Goal: Task Accomplishment & Management: Manage account settings

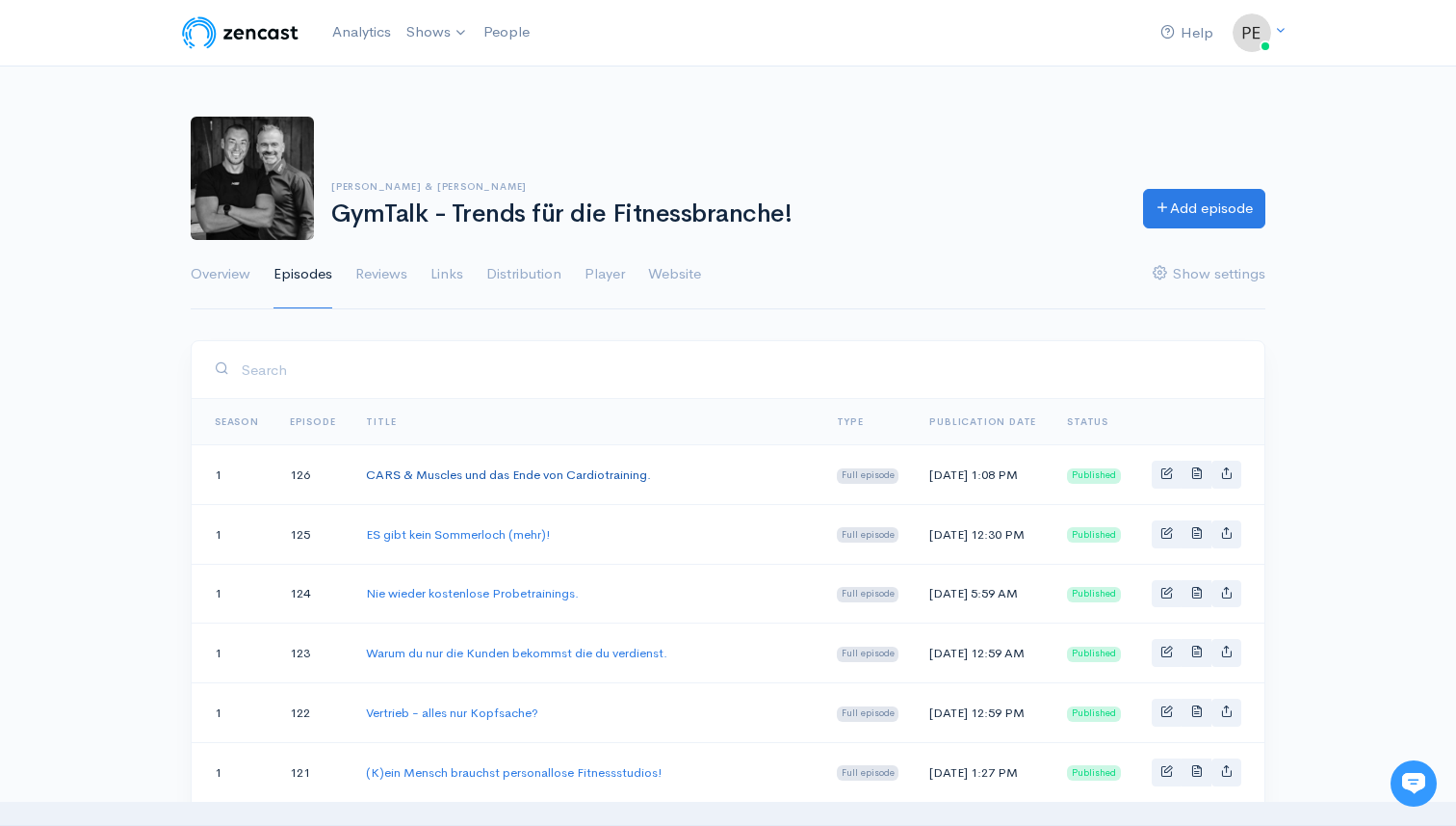
click at [609, 479] on link "CARS & Muscles und das Ende von Cardiotraining." at bounding box center [508, 474] width 285 height 17
click at [1163, 474] on span "Basic example" at bounding box center [1167, 472] width 13 height 13
click at [1169, 479] on span "Basic example" at bounding box center [1167, 472] width 13 height 13
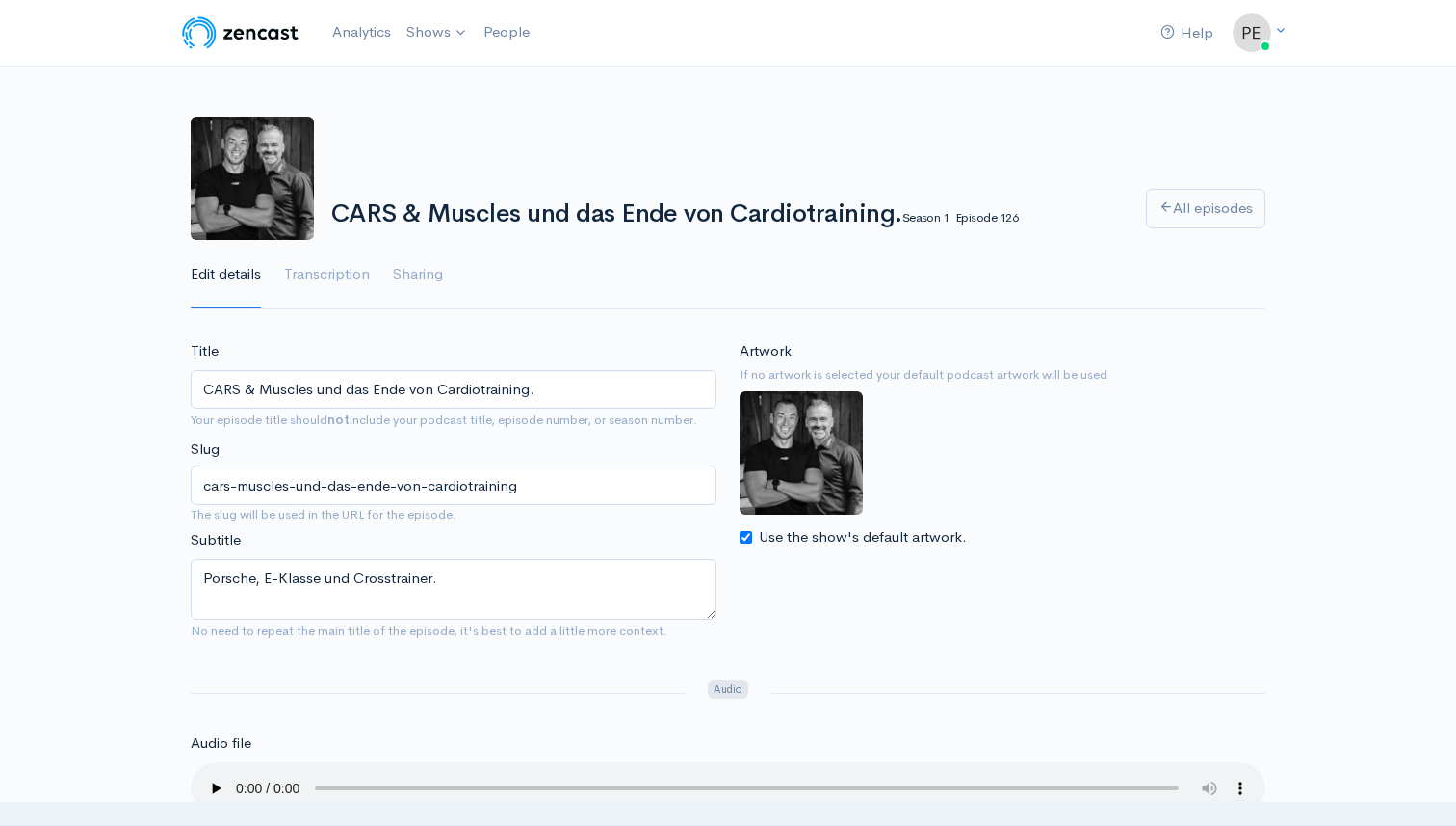
drag, startPoint x: 435, startPoint y: 389, endPoint x: 412, endPoint y: 387, distance: 23.1
click at [412, 387] on input "CARS & Muscles und das Ende von Cardiotraining." at bounding box center [454, 390] width 526 height 40
click at [539, 390] on input "CARS & Muscles und das Ende des Cardiotraining." at bounding box center [454, 390] width 526 height 40
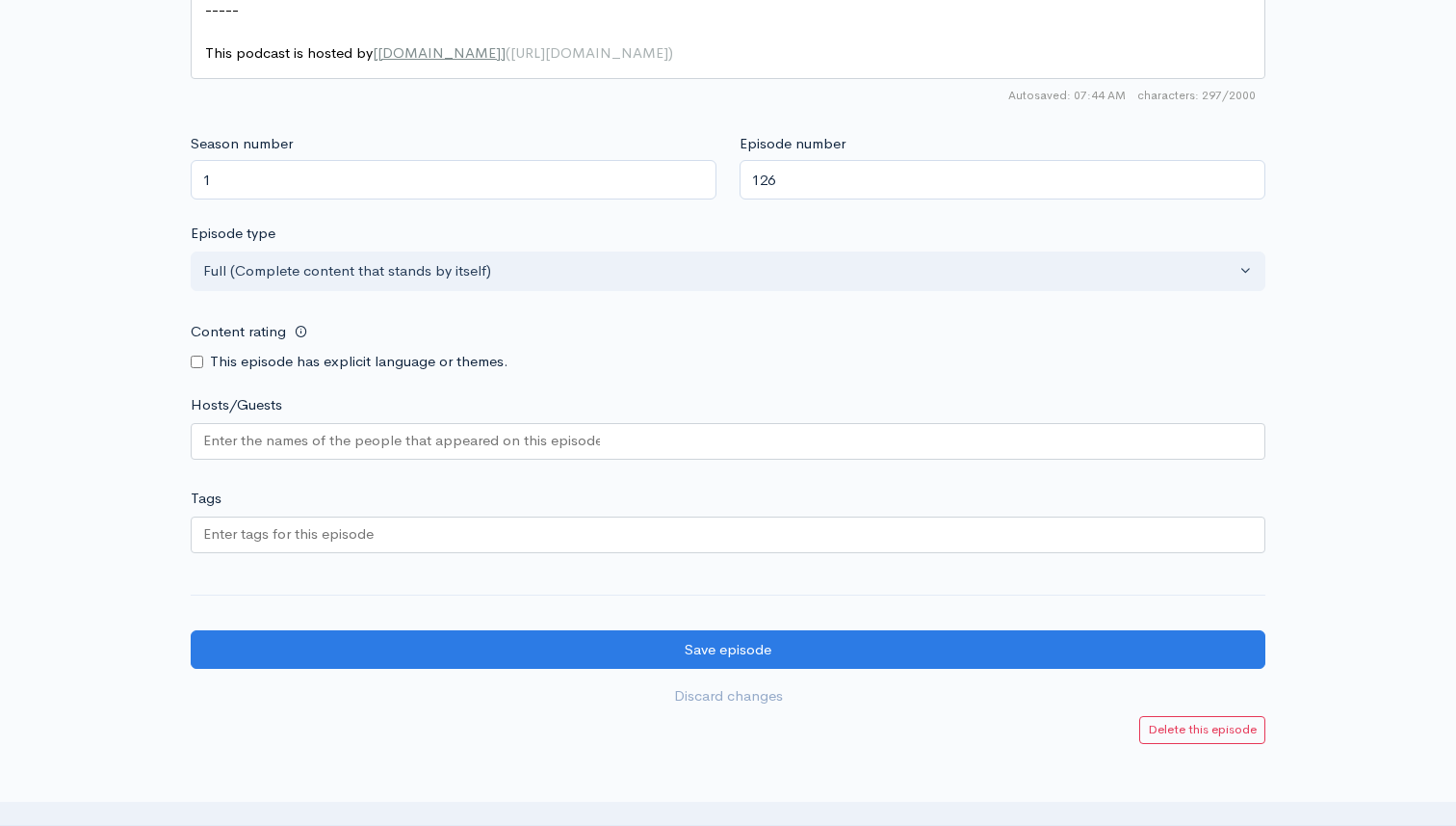
scroll to position [1647, 0]
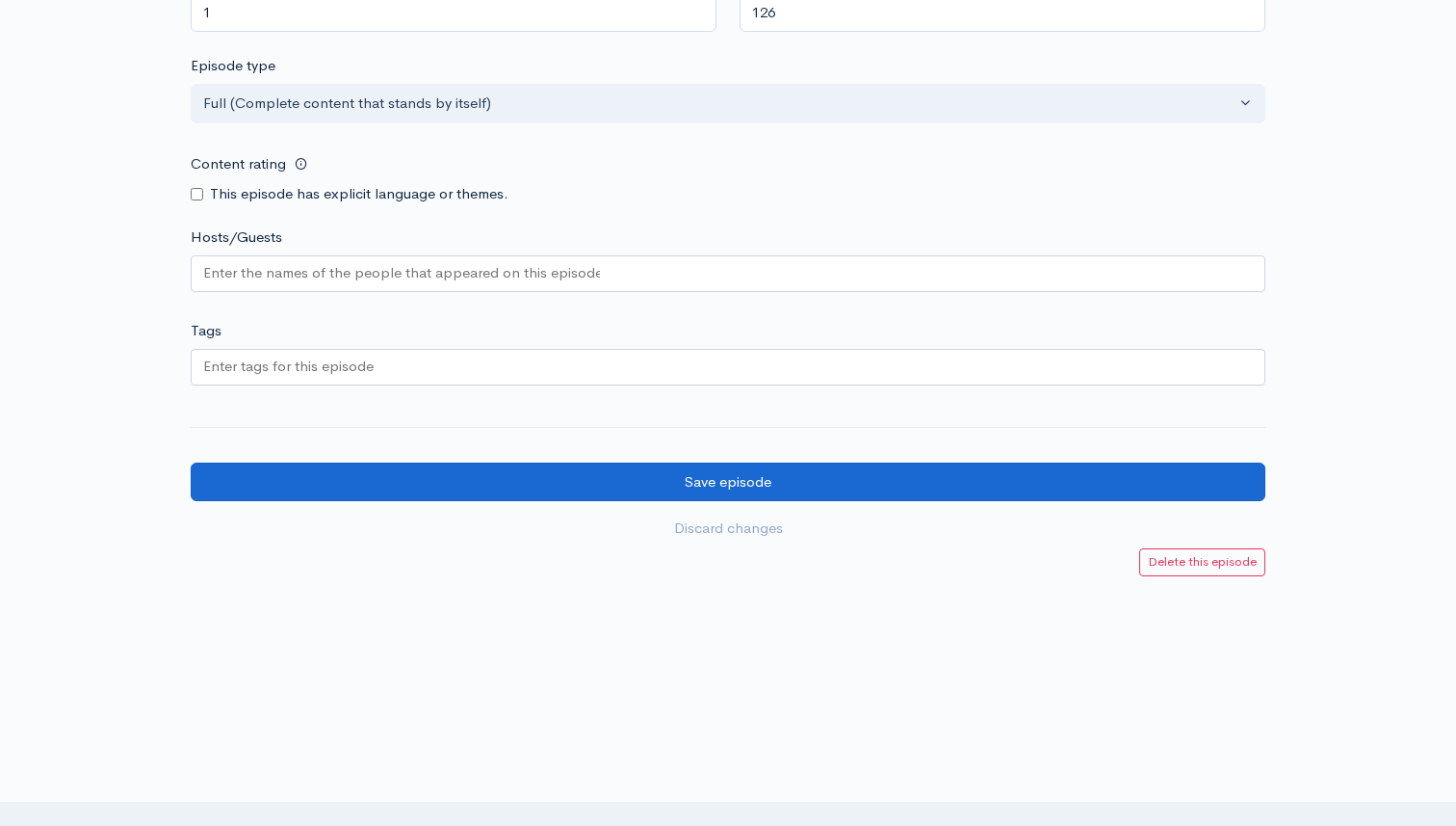
type input "CARS & Muscles und das Ende des Cardiotrainings."
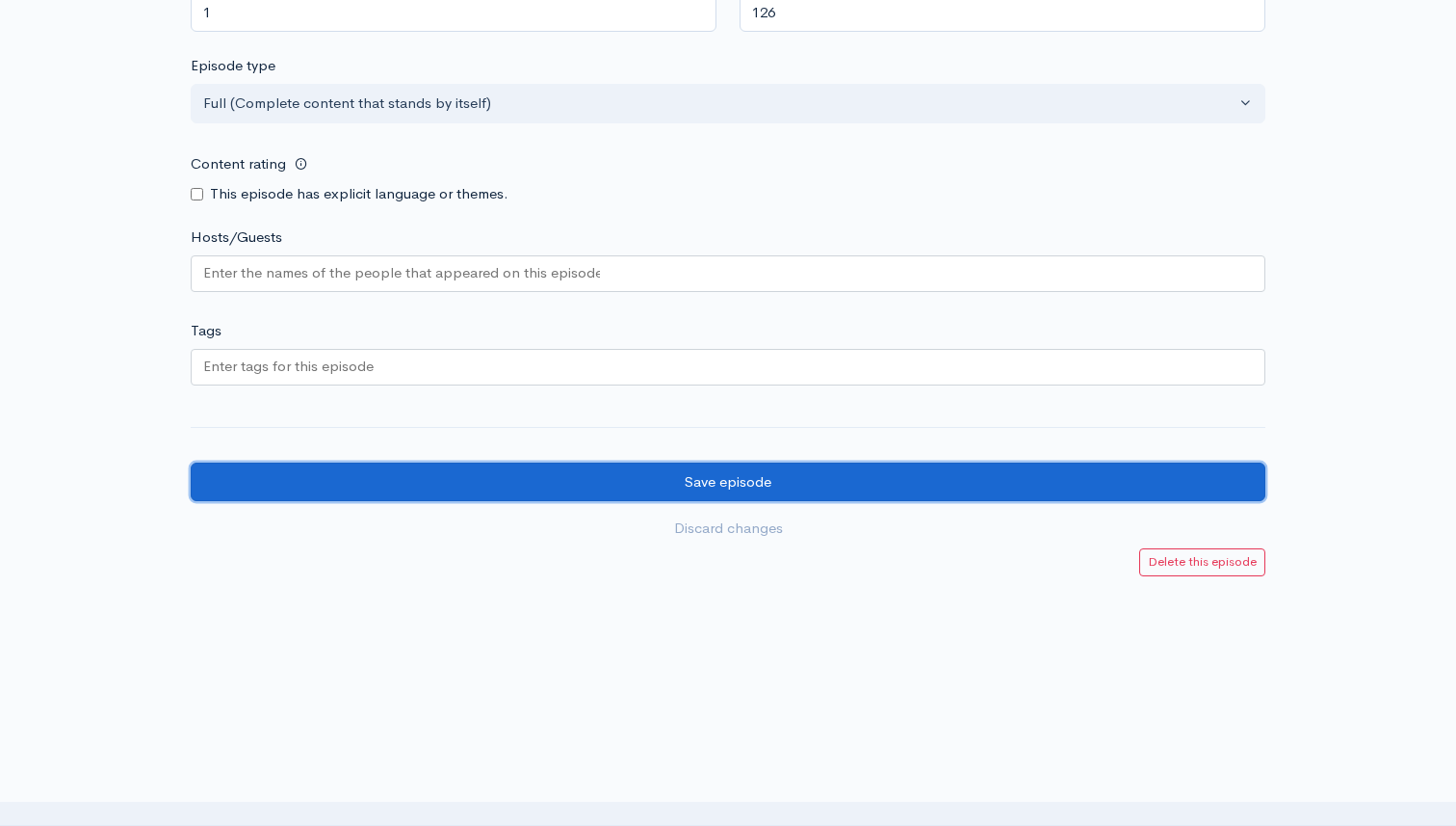
click at [703, 478] on input "Save episode" at bounding box center [728, 482] width 1075 height 40
